Goal: Navigation & Orientation: Understand site structure

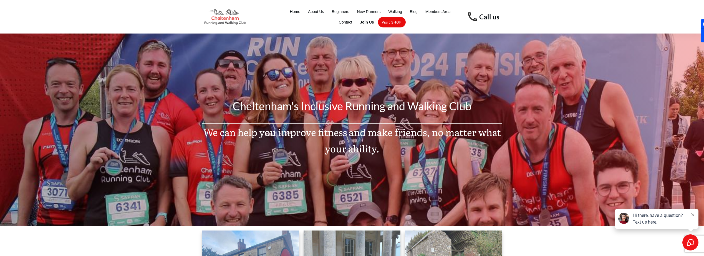
drag, startPoint x: 493, startPoint y: 196, endPoint x: 466, endPoint y: 96, distance: 103.9
click at [372, 21] on span "Join Us" at bounding box center [367, 22] width 14 height 8
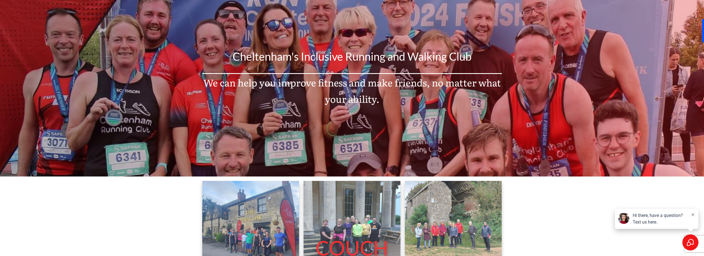
scroll to position [111, 0]
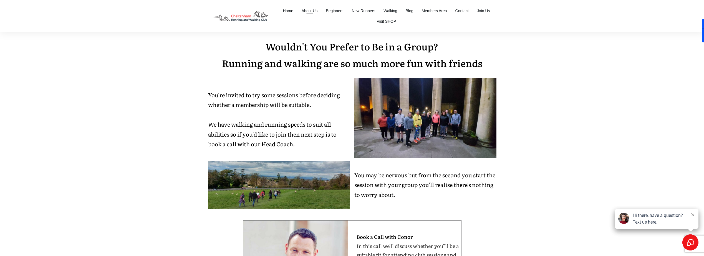
click at [308, 8] on span "About Us" at bounding box center [309, 11] width 16 height 8
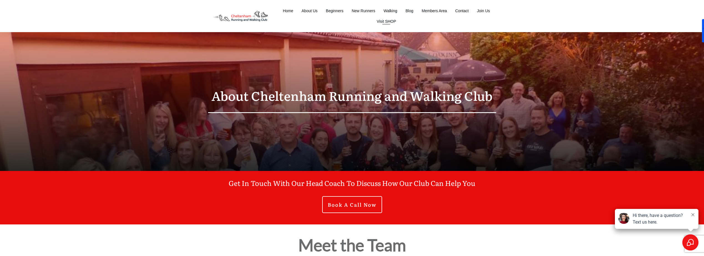
click at [390, 22] on span "Visit SHOP" at bounding box center [386, 21] width 19 height 8
click at [357, 9] on span "New Runners" at bounding box center [363, 11] width 24 height 8
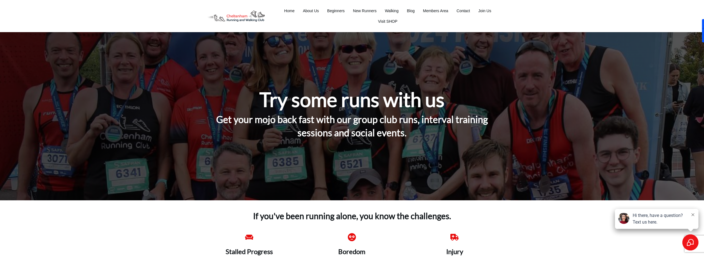
drag, startPoint x: 521, startPoint y: 155, endPoint x: 479, endPoint y: 17, distance: 144.5
